Goal: Navigation & Orientation: Find specific page/section

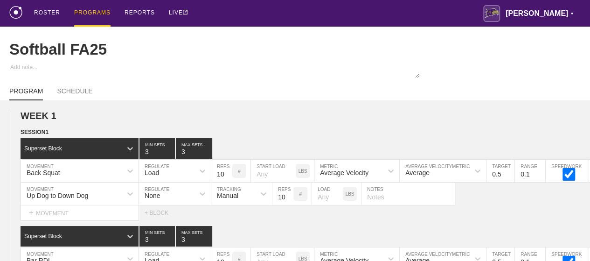
click at [88, 13] on div "PROGRAMS" at bounding box center [92, 13] width 36 height 27
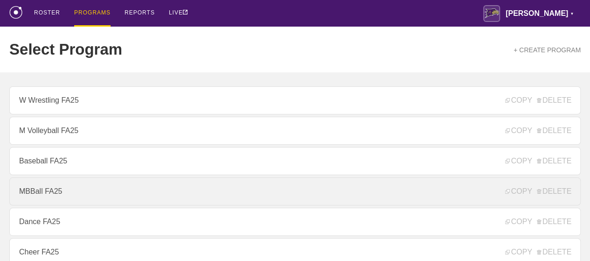
click at [52, 195] on link "MBBall FA25" at bounding box center [294, 191] width 571 height 28
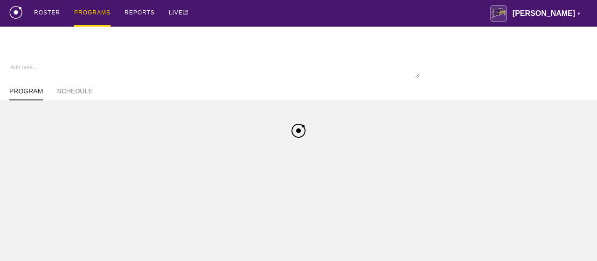
type textarea "x"
type input "MBBall FA25"
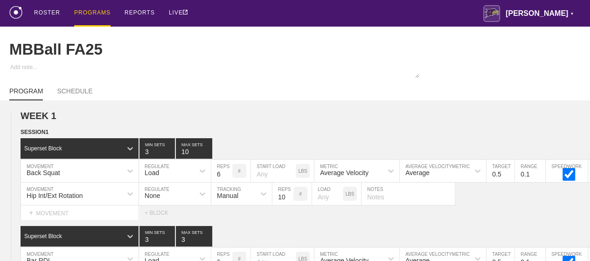
click at [101, 12] on div "PROGRAMS" at bounding box center [92, 13] width 36 height 27
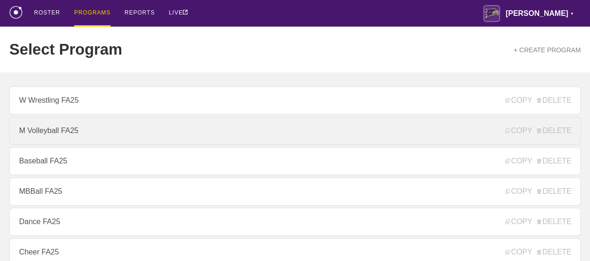
scroll to position [280, 0]
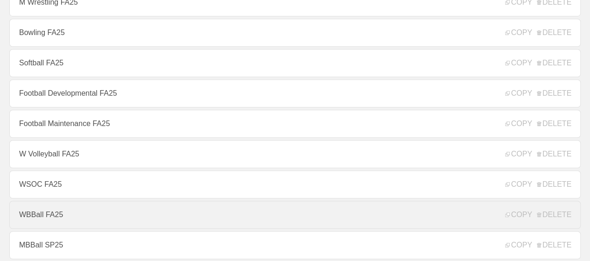
click at [50, 216] on link "WBBall FA25" at bounding box center [294, 215] width 571 height 28
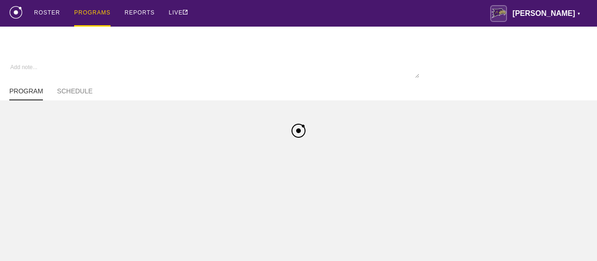
type textarea "x"
type input "WBBall FA25"
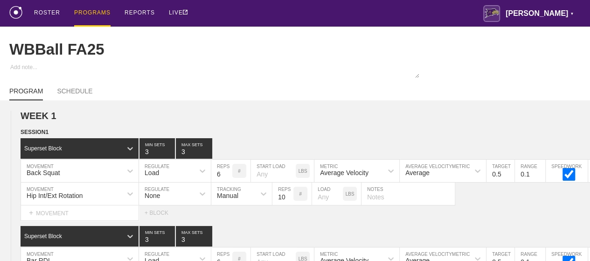
click at [90, 14] on div "PROGRAMS" at bounding box center [92, 13] width 36 height 27
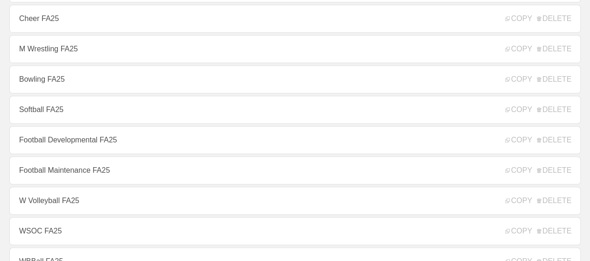
scroll to position [280, 0]
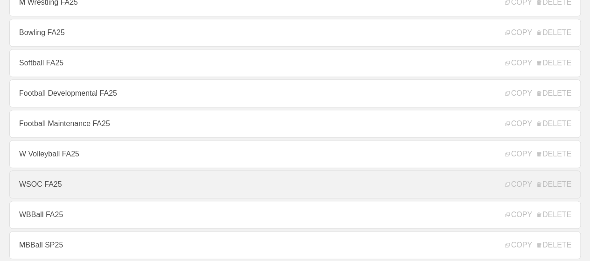
click at [60, 193] on link "WSOC FA25" at bounding box center [294, 184] width 571 height 28
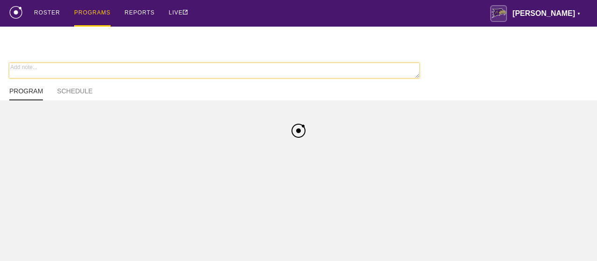
type textarea "x"
type input "WSOC FA25"
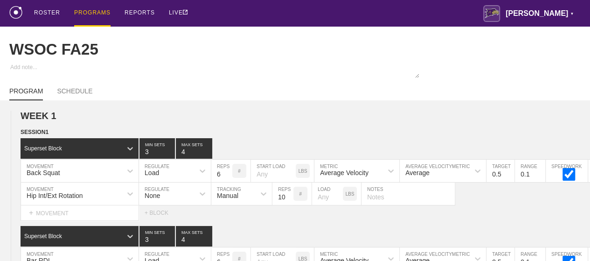
click at [88, 11] on div "PROGRAMS" at bounding box center [92, 13] width 36 height 27
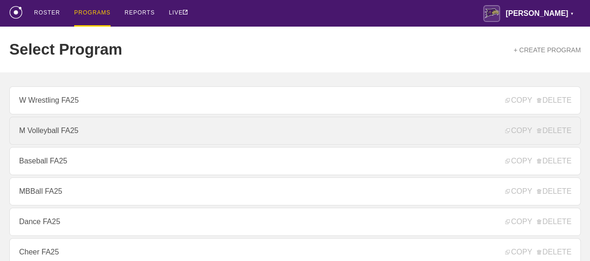
click at [66, 139] on link "M Volleyball FA25" at bounding box center [294, 131] width 571 height 28
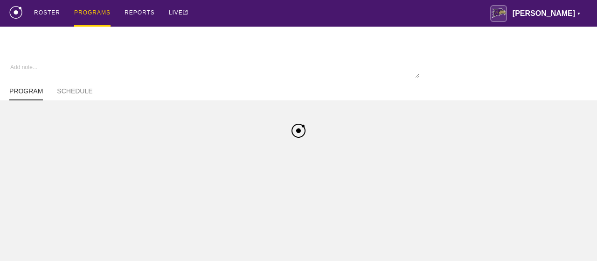
type textarea "x"
type input "M Volleyball FA25"
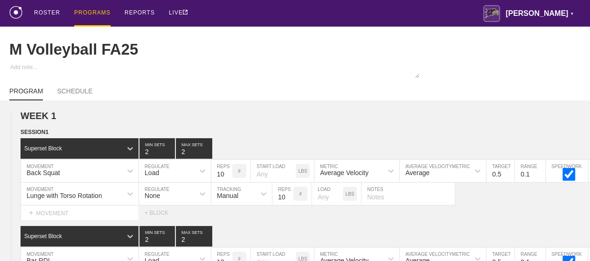
click at [89, 15] on div "PROGRAMS" at bounding box center [92, 13] width 36 height 27
